Goal: Information Seeking & Learning: Learn about a topic

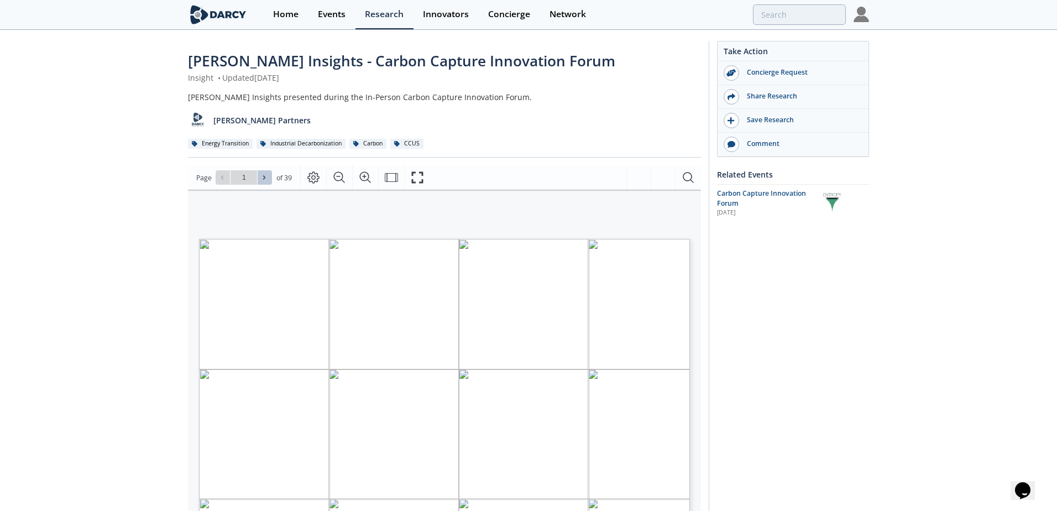
click at [267, 174] on span at bounding box center [265, 178] width 8 height 8
type input "3"
click at [267, 174] on span at bounding box center [265, 178] width 8 height 8
type input "4"
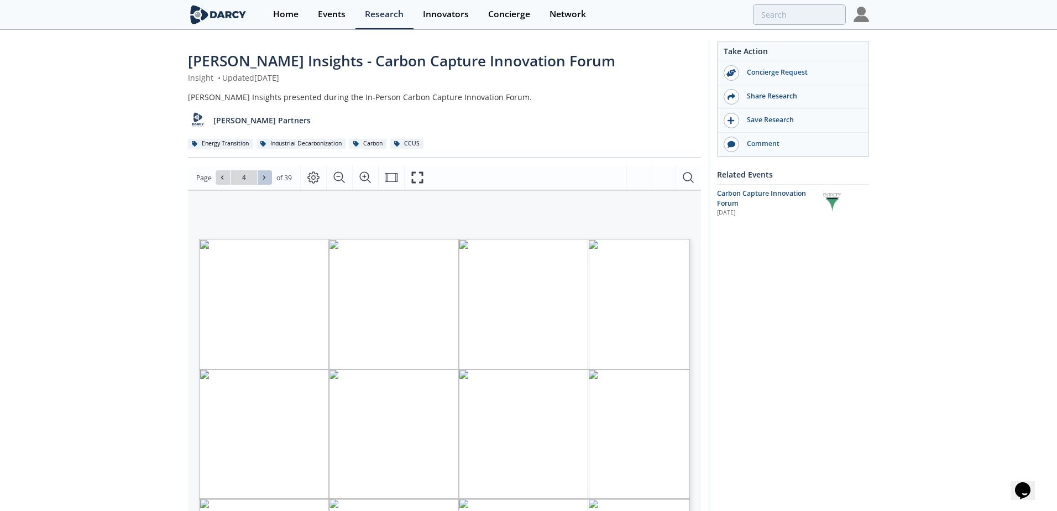
click at [267, 174] on span at bounding box center [265, 178] width 8 height 8
type input "5"
click at [267, 174] on span at bounding box center [265, 178] width 8 height 8
type input "6"
click at [267, 174] on span at bounding box center [265, 178] width 8 height 8
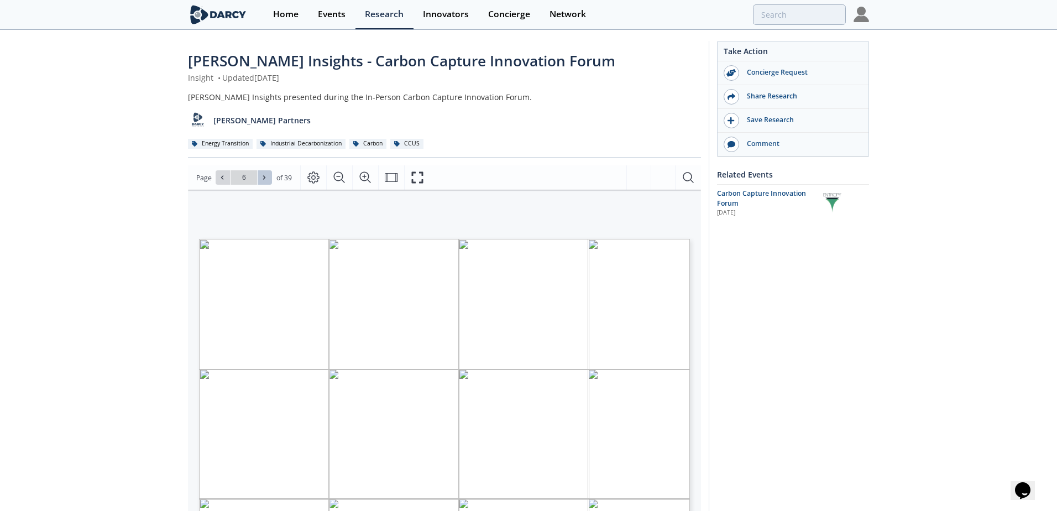
type input "7"
click at [267, 174] on span at bounding box center [265, 178] width 8 height 8
type input "8"
click at [267, 174] on span at bounding box center [265, 178] width 8 height 8
type input "9"
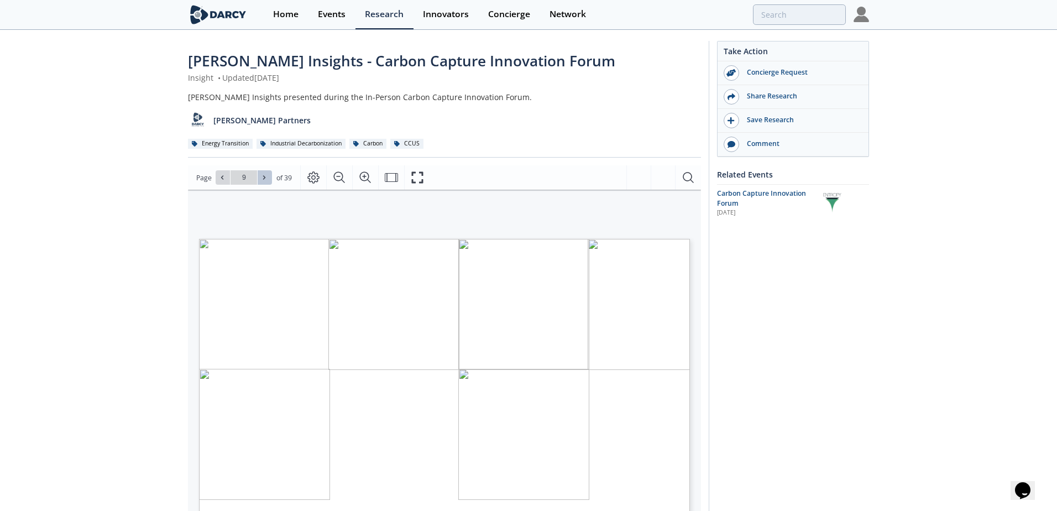
click at [267, 174] on span at bounding box center [265, 178] width 8 height 8
type input "10"
click at [267, 174] on span at bounding box center [265, 178] width 8 height 8
type input "11"
click at [267, 174] on span at bounding box center [265, 178] width 8 height 8
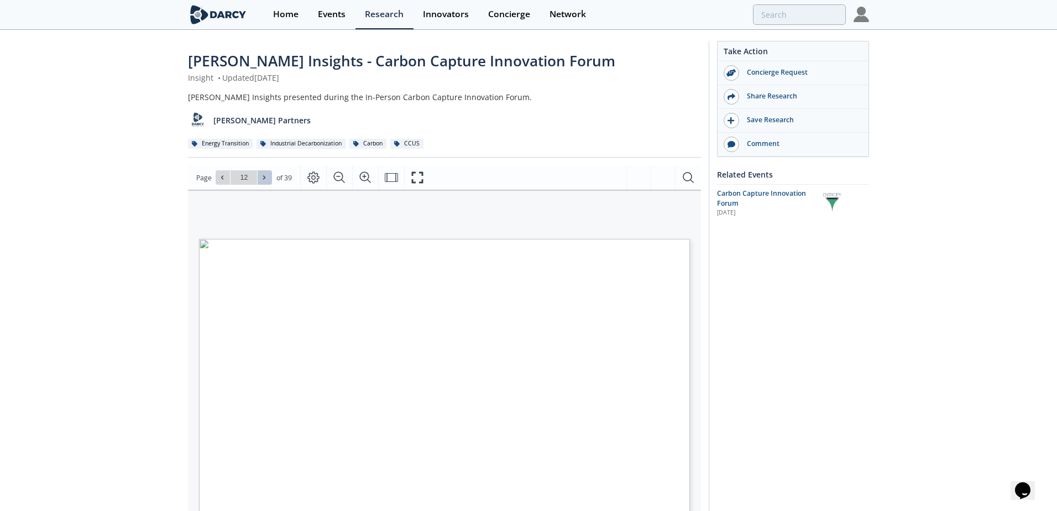
type input "12"
click at [267, 174] on span at bounding box center [265, 178] width 8 height 8
type input "13"
click at [267, 174] on span at bounding box center [265, 178] width 8 height 8
type input "14"
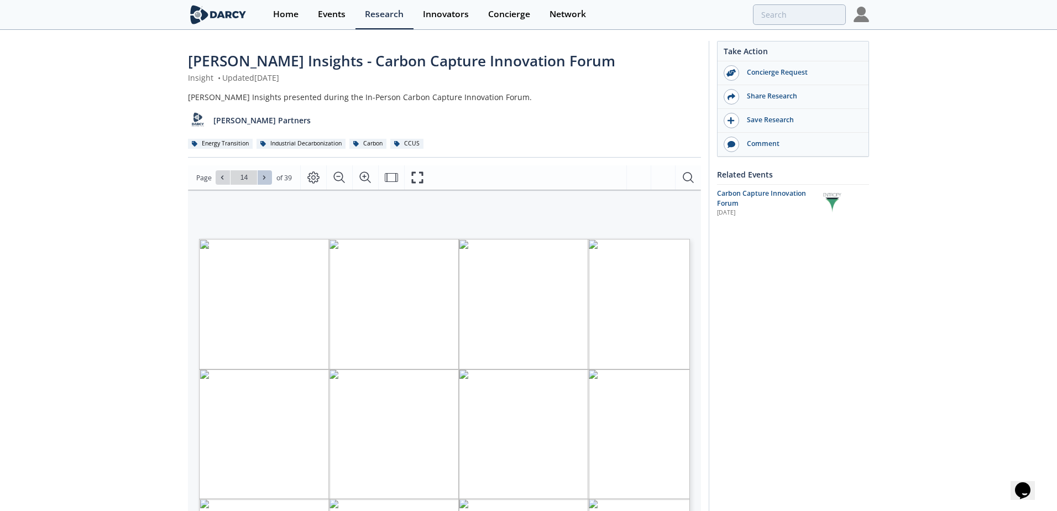
click at [267, 174] on span at bounding box center [265, 178] width 8 height 8
type input "15"
click at [267, 174] on span at bounding box center [265, 178] width 8 height 8
type input "16"
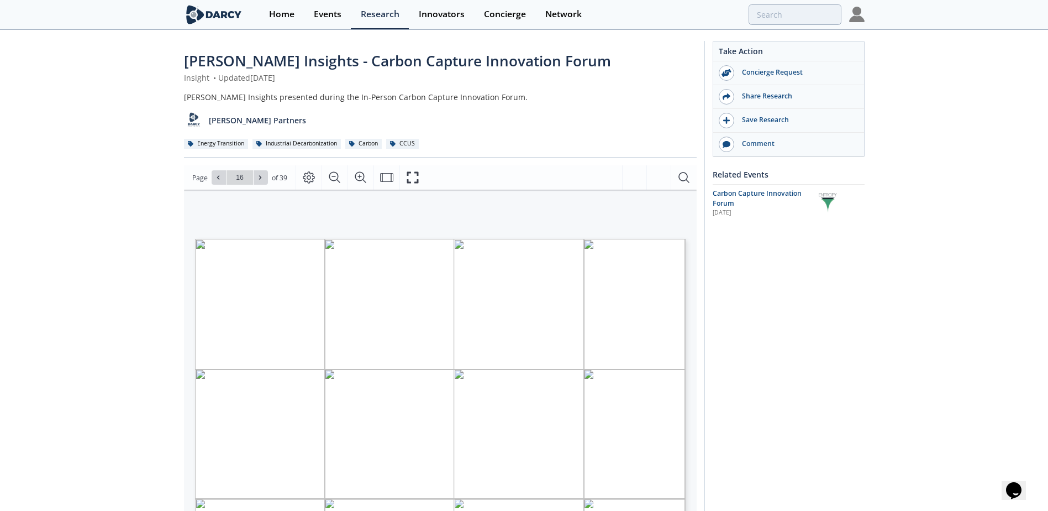
drag, startPoint x: 833, startPoint y: 0, endPoint x: 97, endPoint y: 115, distance: 744.6
click at [97, 115] on div "[PERSON_NAME] Insights - Carbon Capture Innovation Forum Insight • Updated [DAT…" at bounding box center [524, 421] width 1048 height 780
drag, startPoint x: 142, startPoint y: 0, endPoint x: 87, endPoint y: 21, distance: 59.1
click at [87, 21] on section "Home Events Research Innovators Concierge Network" at bounding box center [524, 15] width 1048 height 30
drag, startPoint x: 96, startPoint y: 1, endPoint x: 25, endPoint y: 27, distance: 75.6
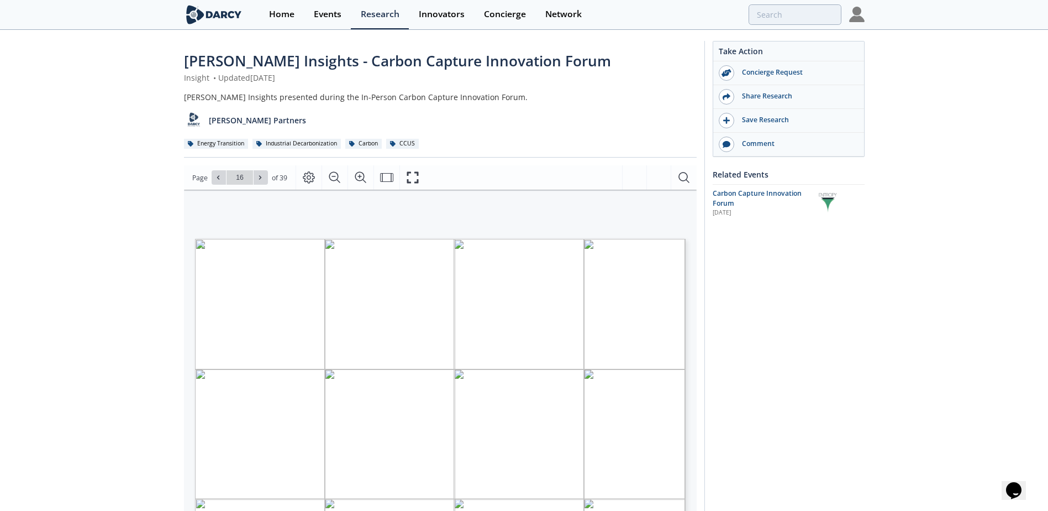
click at [23, 32] on body "Home Events Research Innovators Concierge Network [PERSON_NAME] Insights - Carb…" at bounding box center [524, 255] width 1048 height 511
drag, startPoint x: 38, startPoint y: 0, endPoint x: 76, endPoint y: 120, distance: 126.2
click at [65, 131] on div "[PERSON_NAME] Insights - Carbon Capture Innovation Forum Insight • Updated [DAT…" at bounding box center [524, 421] width 1048 height 780
